Goal: Transaction & Acquisition: Purchase product/service

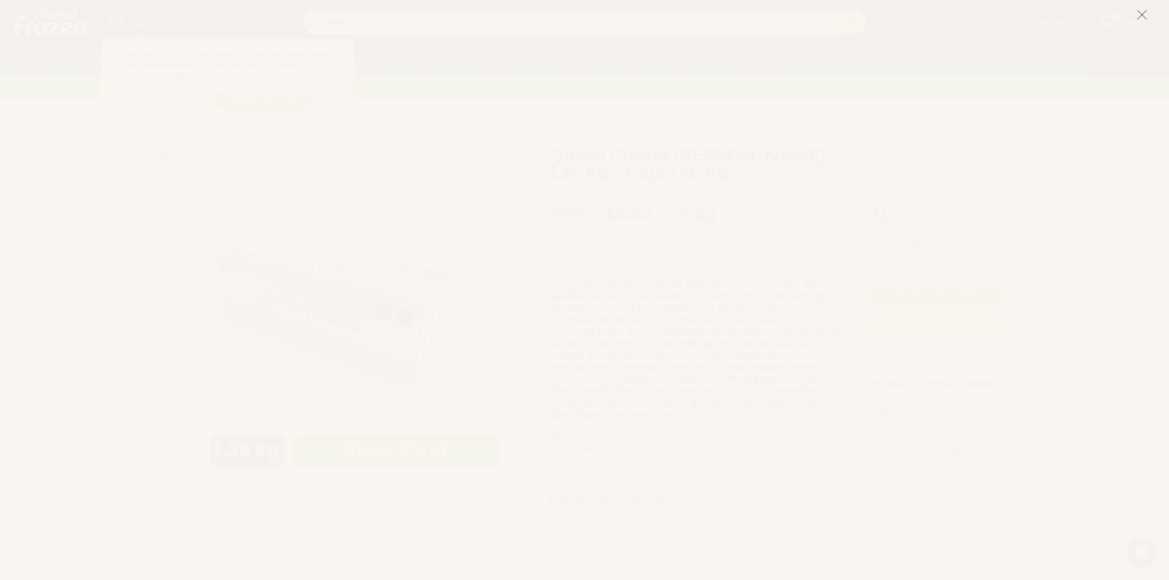
click at [1139, 16] on icon at bounding box center [1142, 14] width 11 height 11
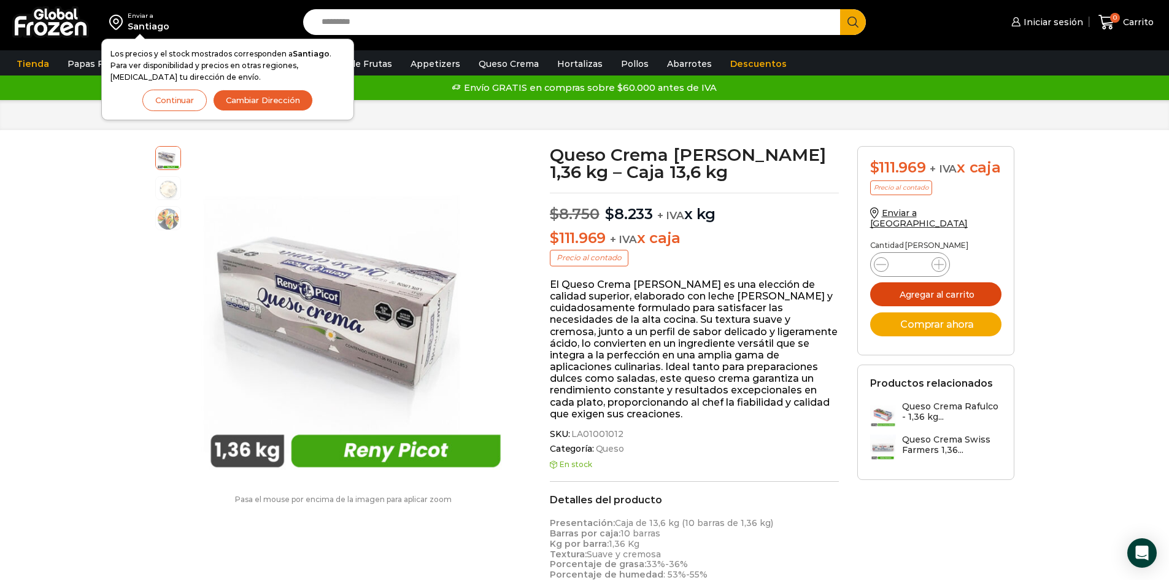
click at [939, 298] on button "Agregar al carrito" at bounding box center [935, 294] width 131 height 24
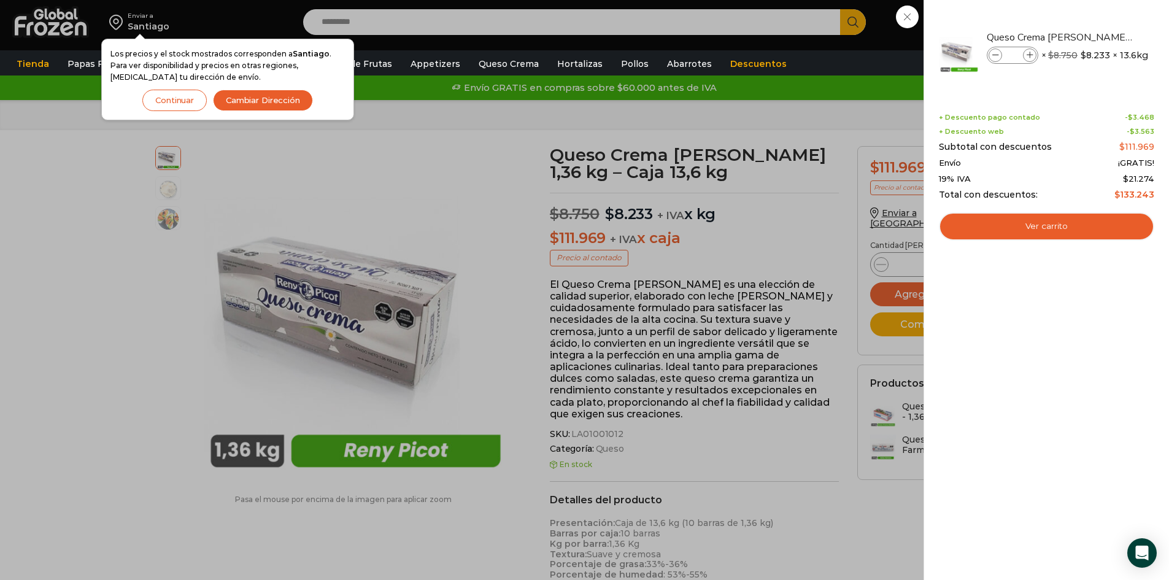
click at [195, 103] on button "Continuar" at bounding box center [174, 100] width 64 height 21
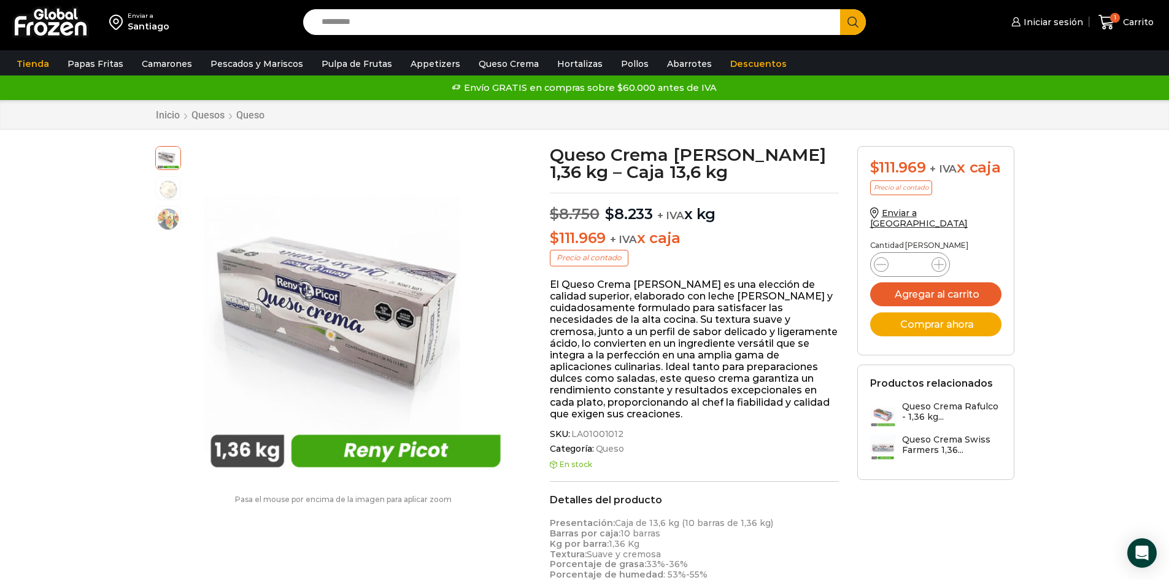
click at [0, 0] on link "Salmón" at bounding box center [0, 0] width 0 height 0
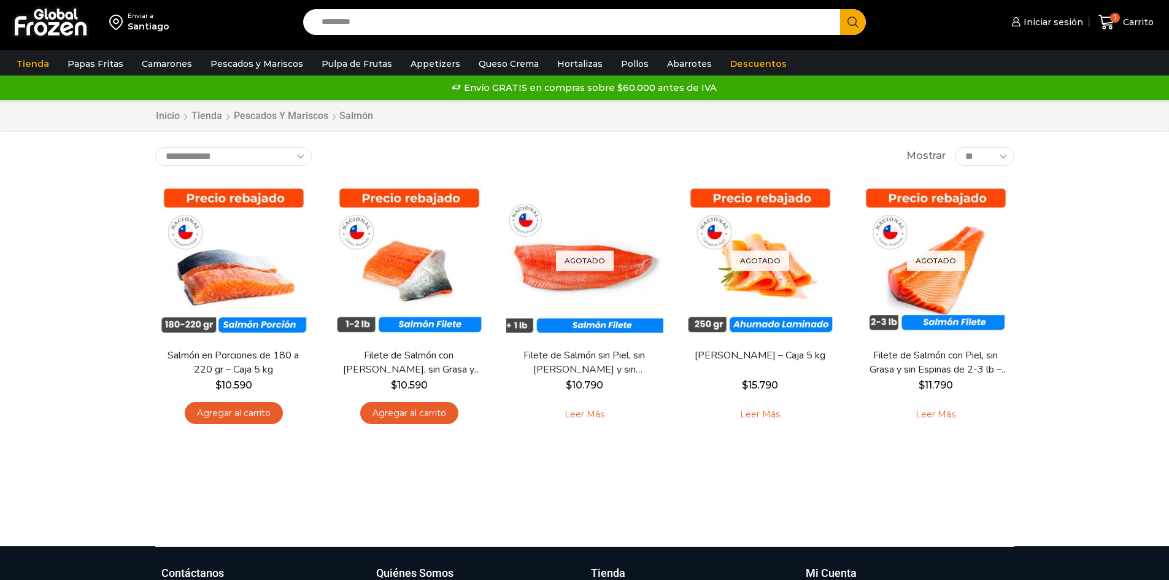
click at [236, 408] on link "Agregar al carrito" at bounding box center [234, 413] width 98 height 23
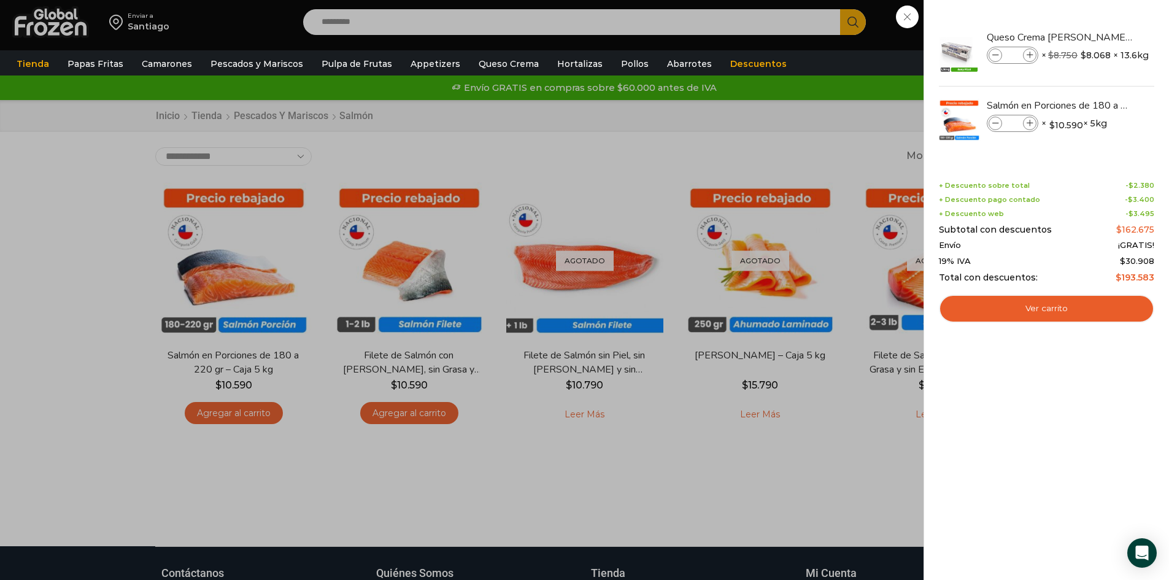
click at [1043, 317] on link "Ver carrito" at bounding box center [1046, 309] width 215 height 28
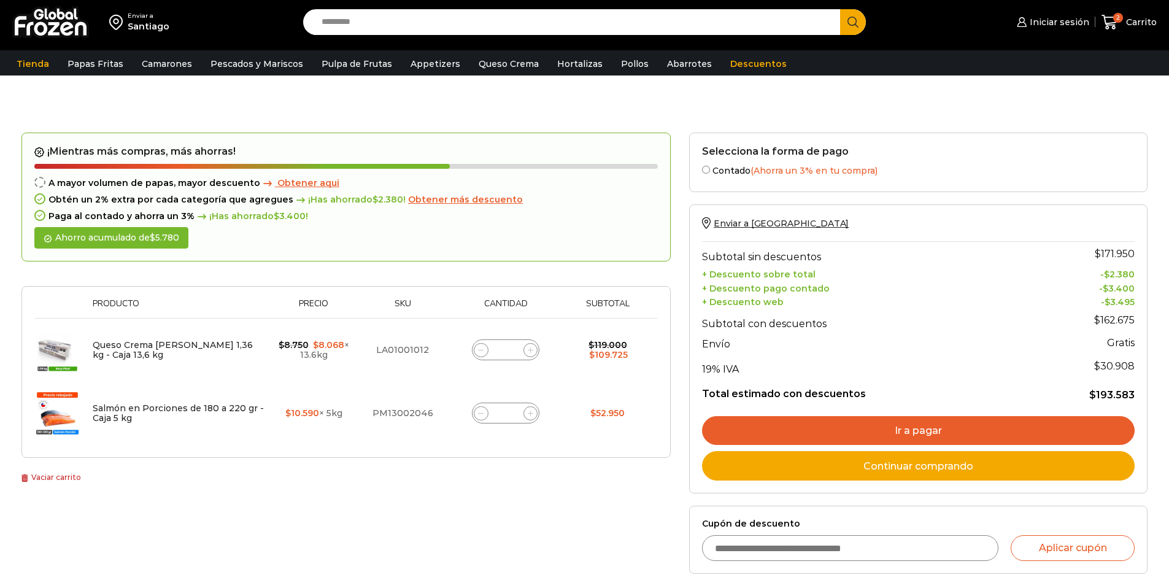
click at [950, 425] on link "Ir a pagar" at bounding box center [918, 430] width 433 height 29
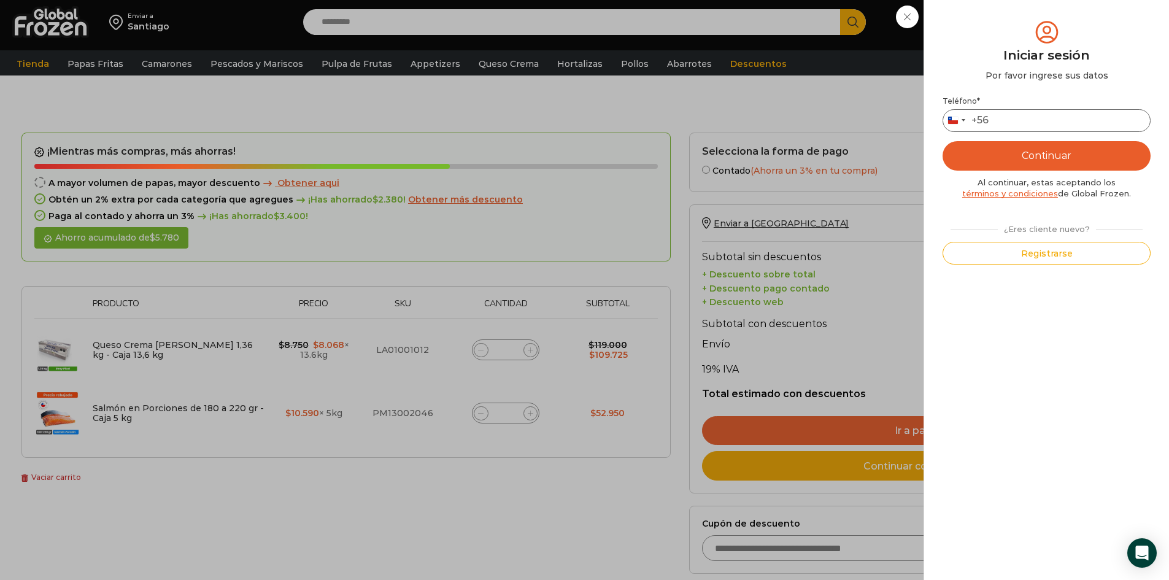
click at [1034, 126] on input "Teléfono *" at bounding box center [1047, 120] width 208 height 23
click at [1036, 249] on button "Registrarse" at bounding box center [1047, 253] width 208 height 23
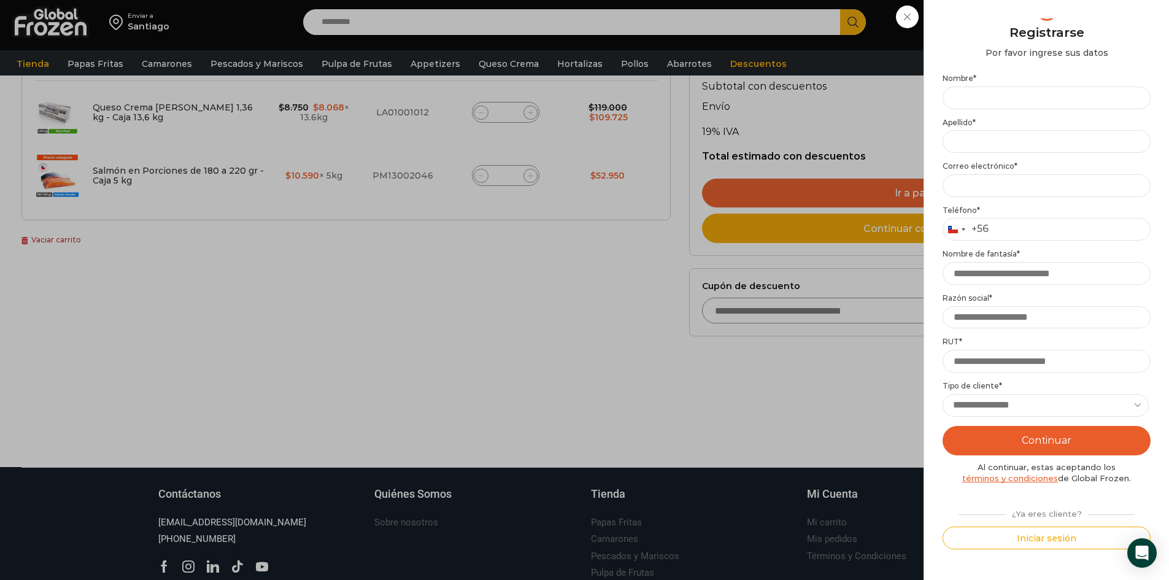
scroll to position [307, 0]
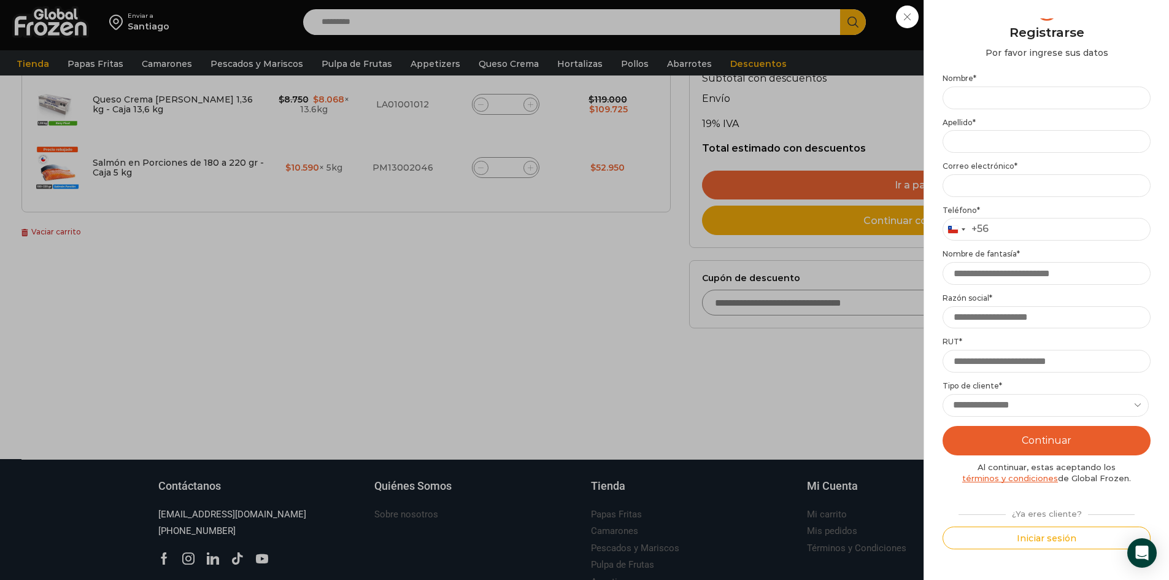
click at [1014, 19] on div "Iniciar sesión Mi cuenta Login Register Iniciar sesión Por favor ingrese sus da…" at bounding box center [1051, 22] width 75 height 25
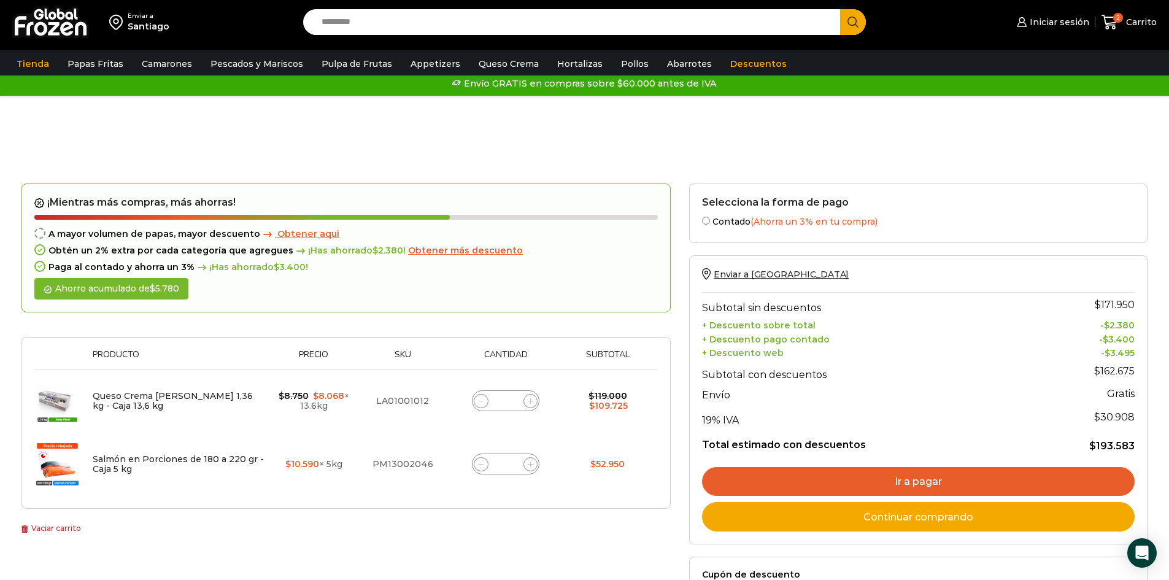
scroll to position [0, 0]
